Goal: Find specific page/section: Find specific page/section

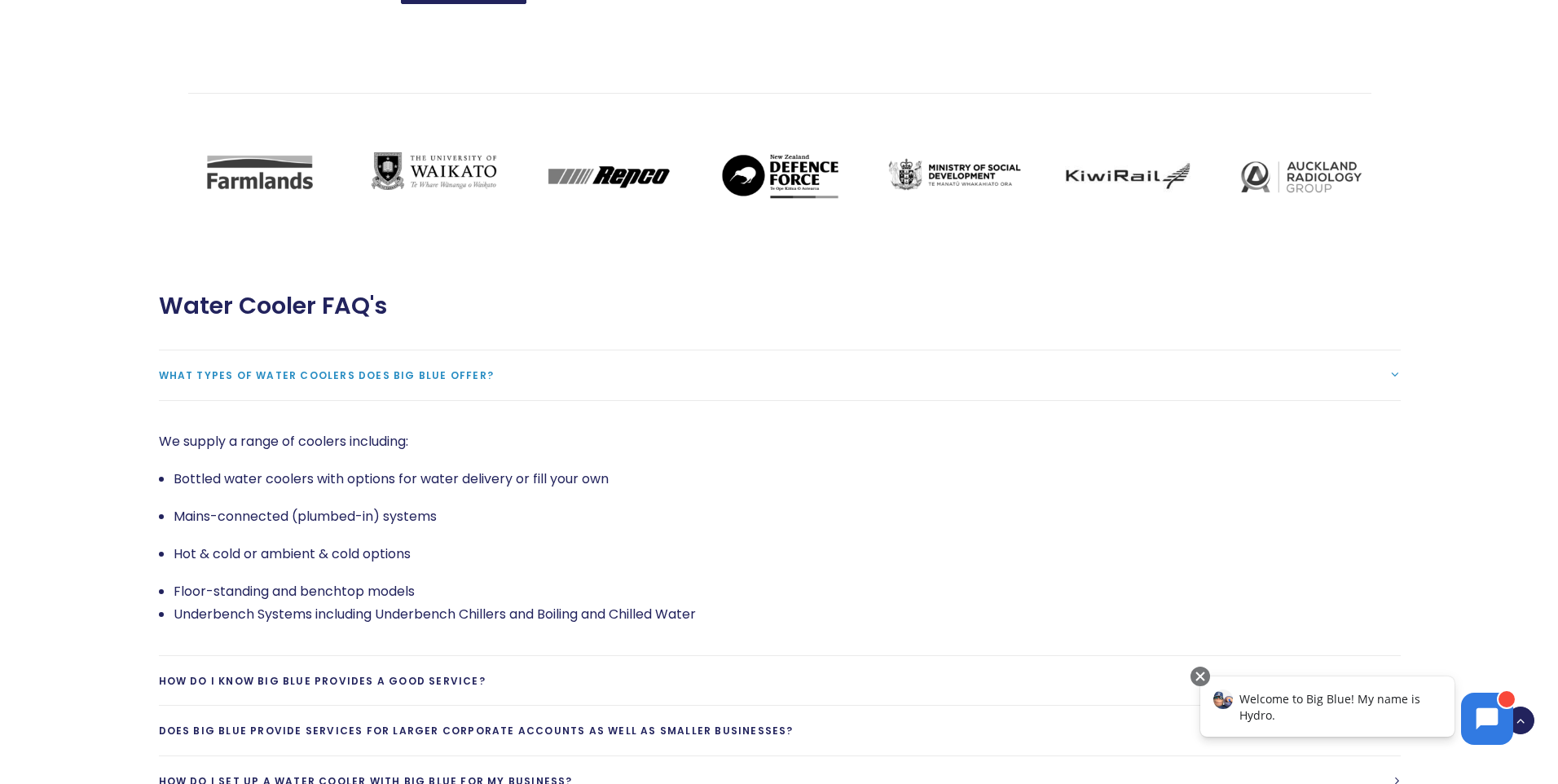
scroll to position [3341, 0]
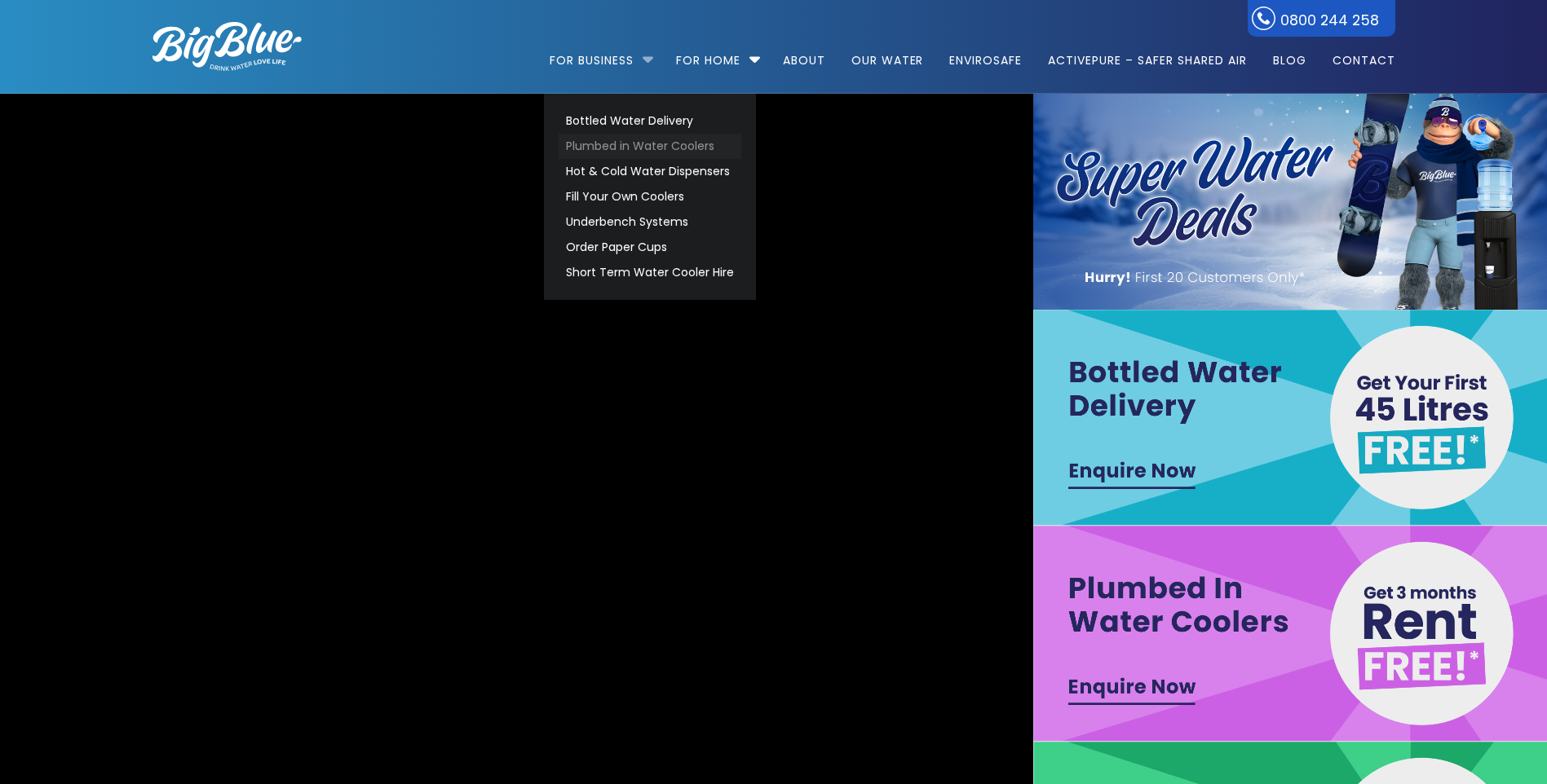
click at [613, 137] on link "Plumbed in Water Coolers" at bounding box center [650, 147] width 183 height 25
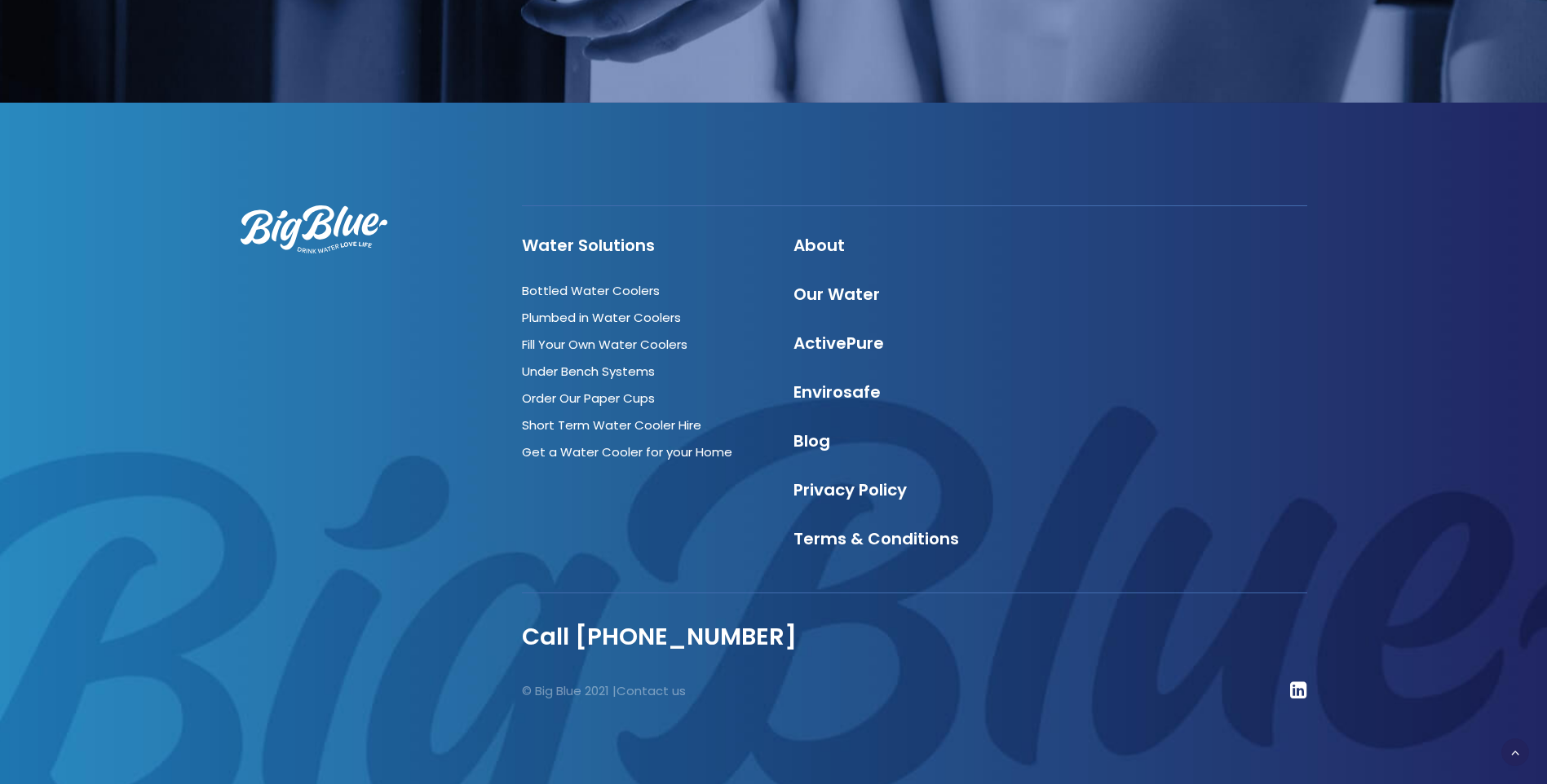
scroll to position [3539, 0]
